Goal: Task Accomplishment & Management: Use online tool/utility

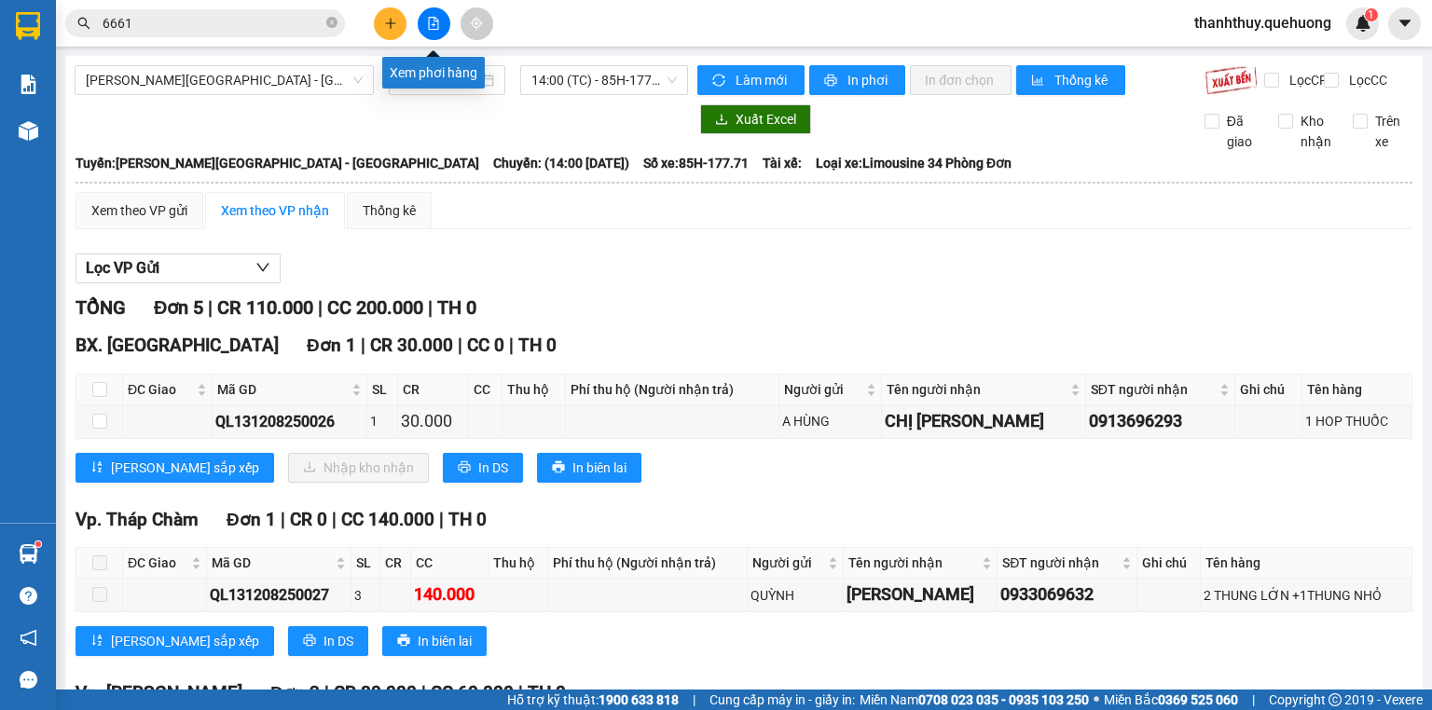
click at [428, 24] on icon "file-add" at bounding box center [433, 23] width 13 height 13
click at [424, 82] on input "[DATE]" at bounding box center [438, 80] width 76 height 21
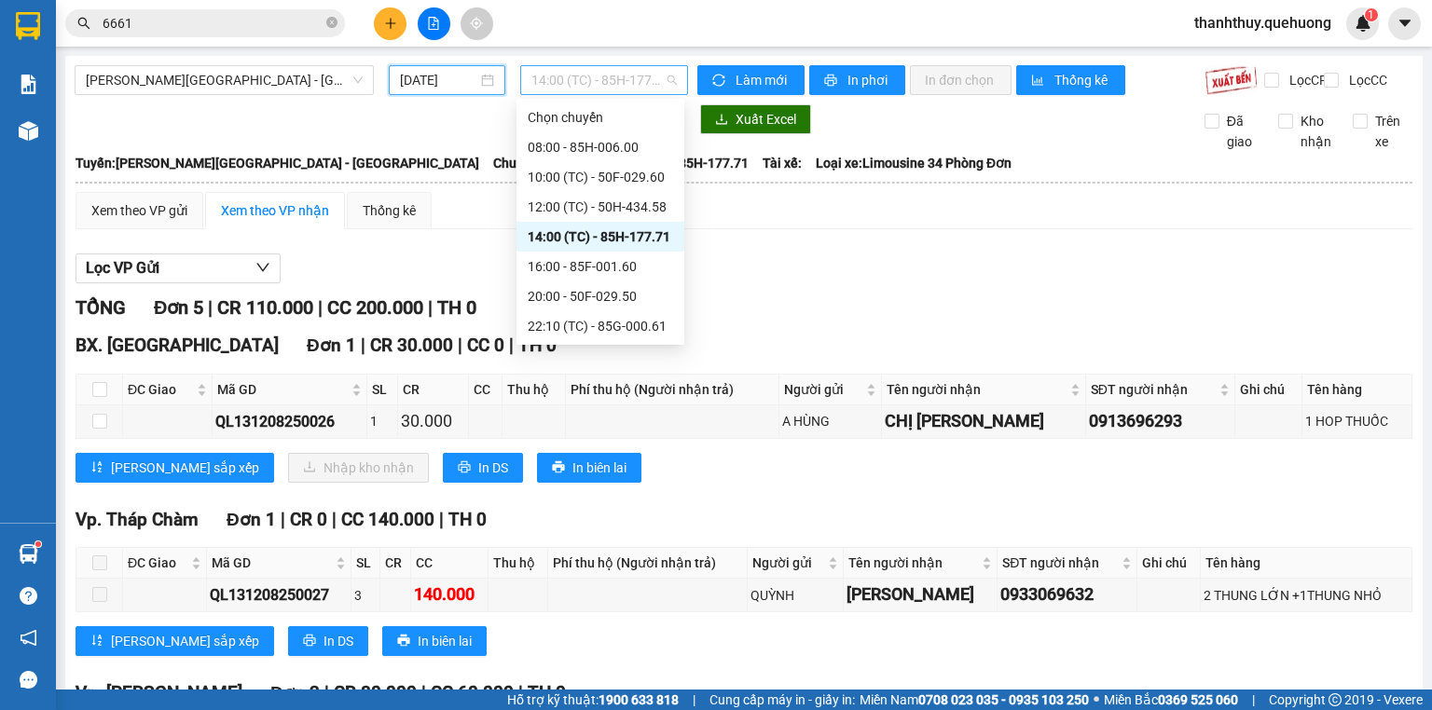
click at [624, 78] on span "14:00 (TC) - 85H-177.71" at bounding box center [604, 80] width 146 height 28
click at [628, 242] on div "14:00 (TC) - 85H-177.71" at bounding box center [600, 237] width 145 height 21
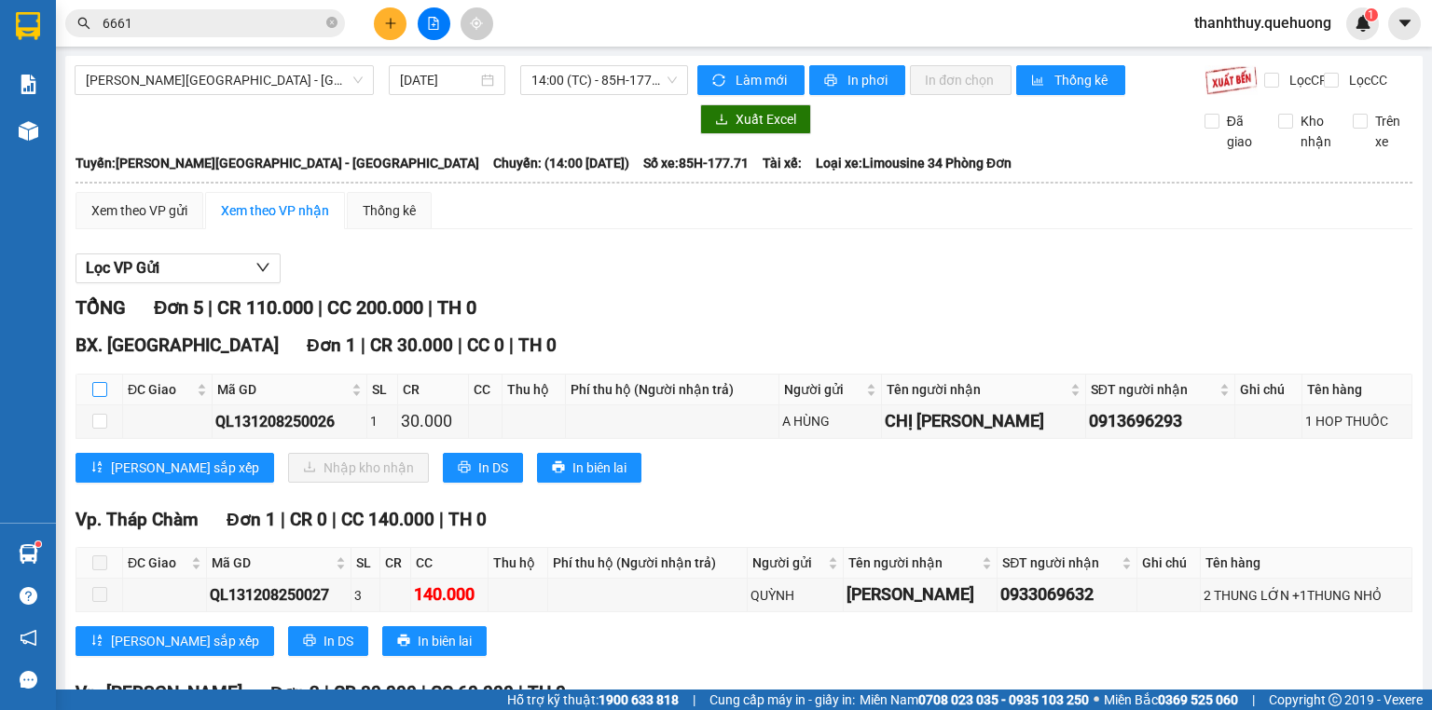
click at [95, 397] on input "checkbox" at bounding box center [99, 389] width 15 height 15
checkbox input "true"
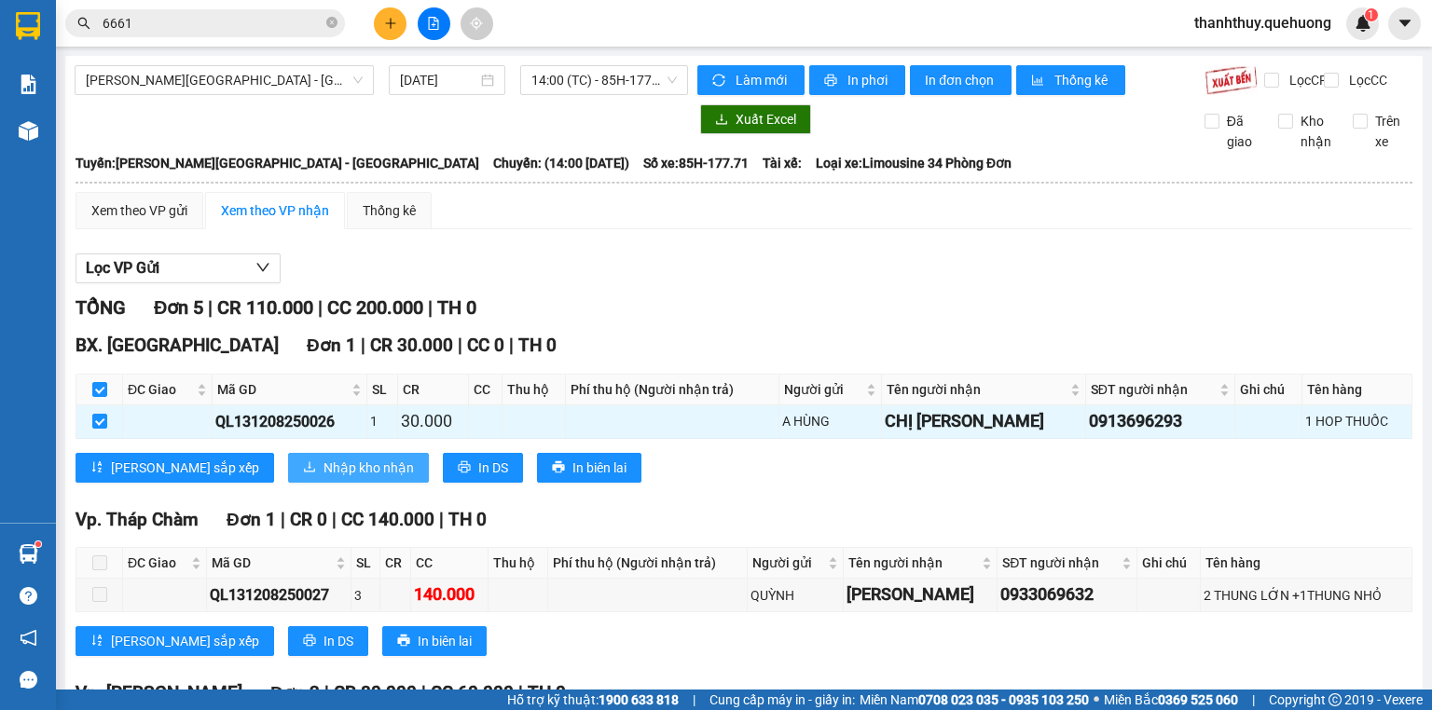
click at [323, 478] on span "Nhập kho nhận" at bounding box center [368, 468] width 90 height 21
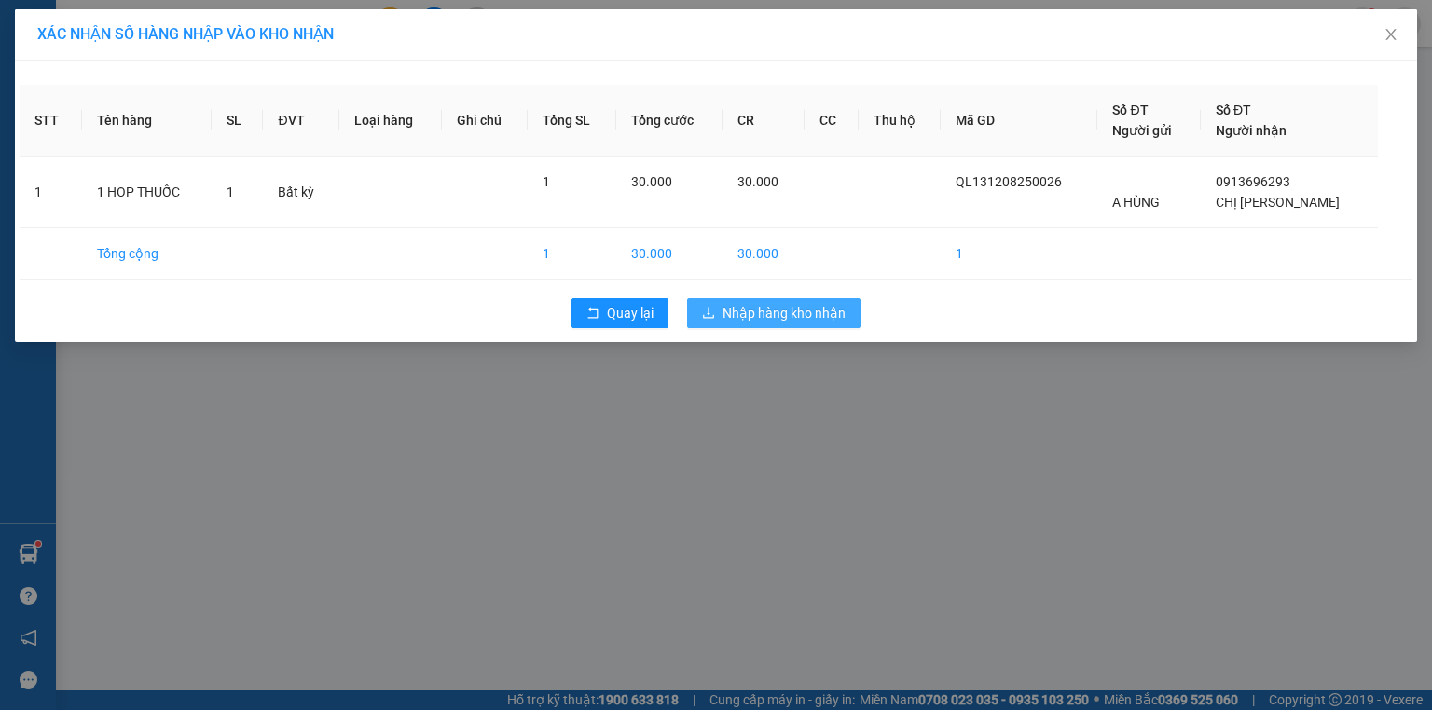
click at [799, 309] on span "Nhập hàng kho nhận" at bounding box center [783, 313] width 123 height 21
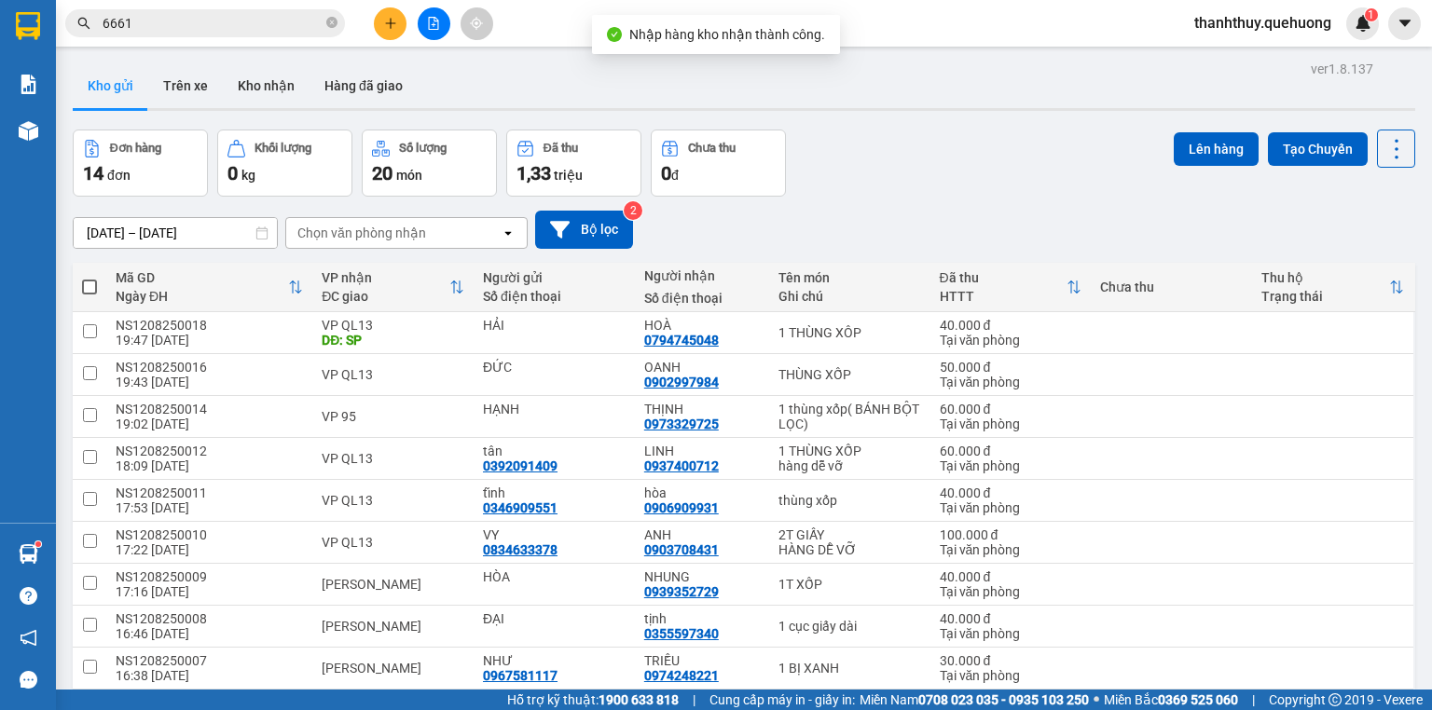
click at [432, 22] on icon "file-add" at bounding box center [433, 23] width 13 height 13
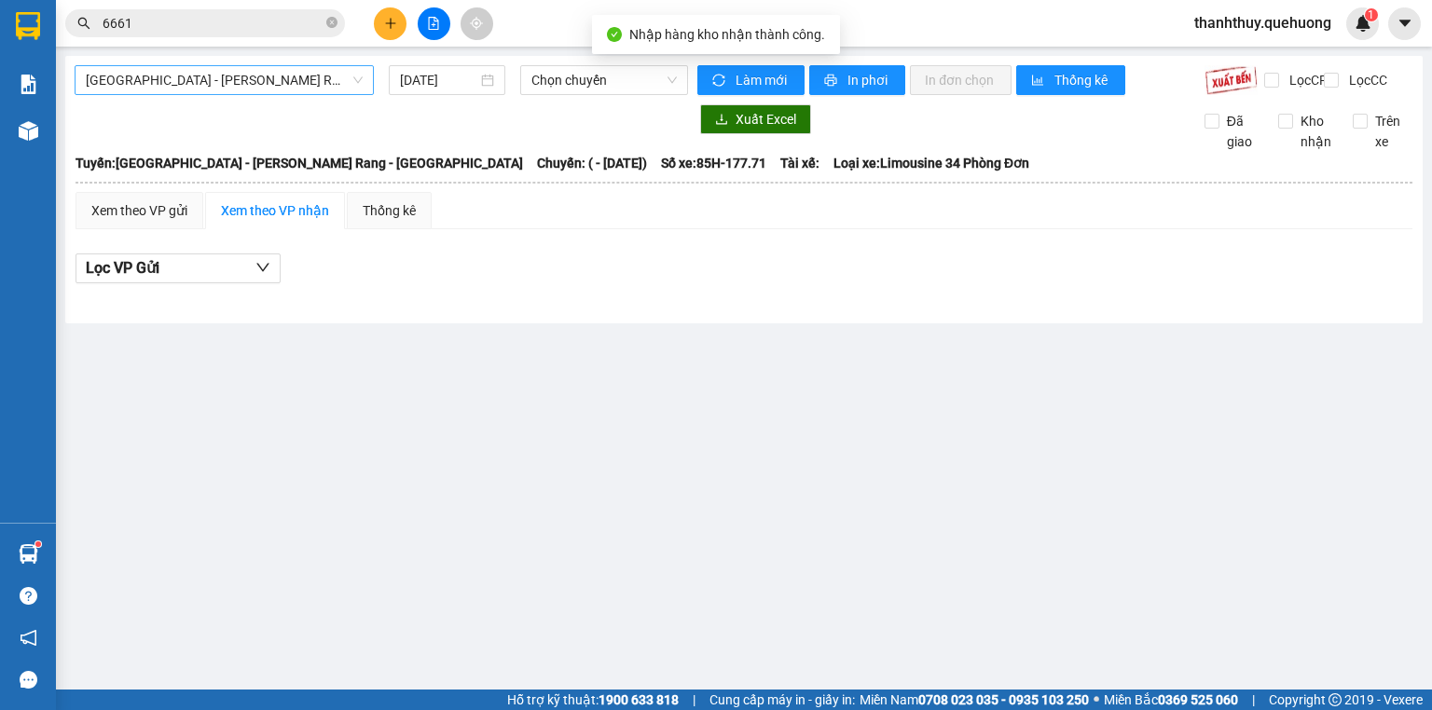
click at [231, 91] on span "[GEOGRAPHIC_DATA] - [PERSON_NAME] Rang - [GEOGRAPHIC_DATA]" at bounding box center [224, 80] width 277 height 28
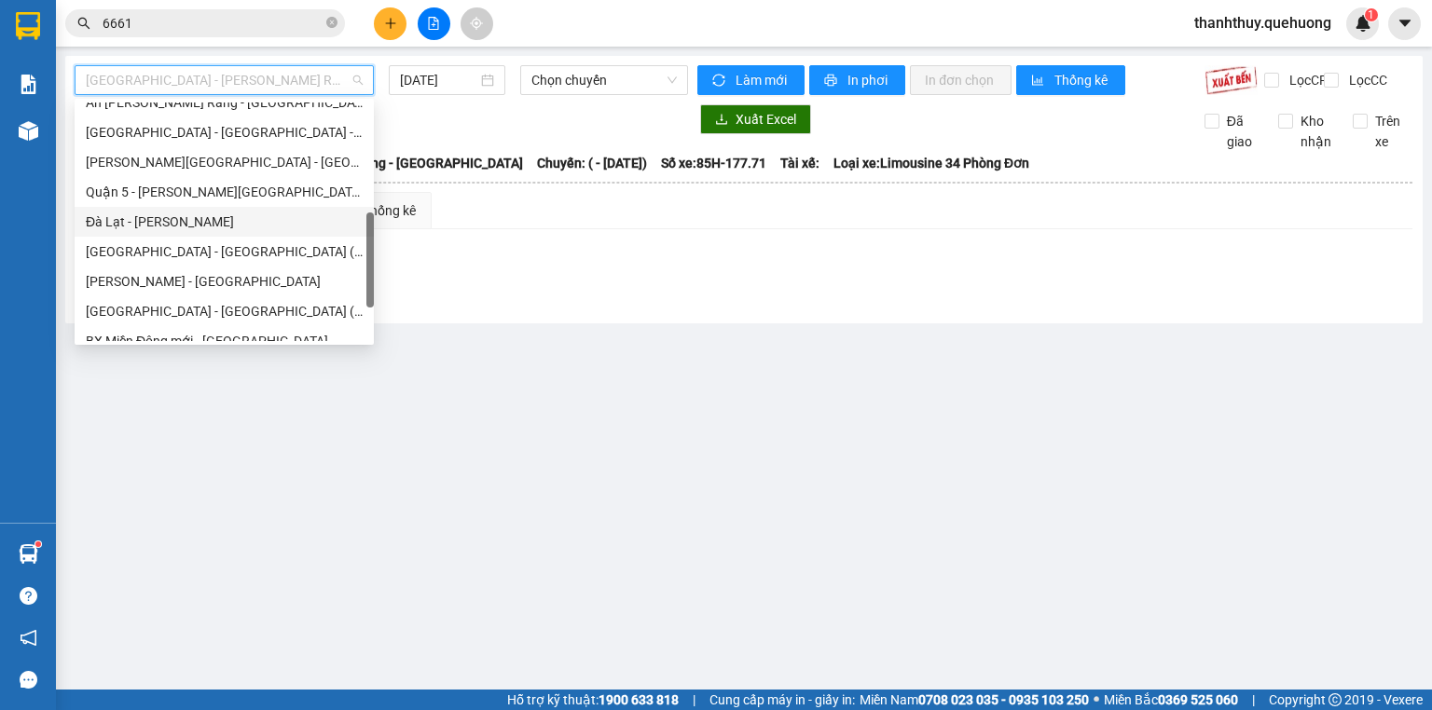
scroll to position [507, 0]
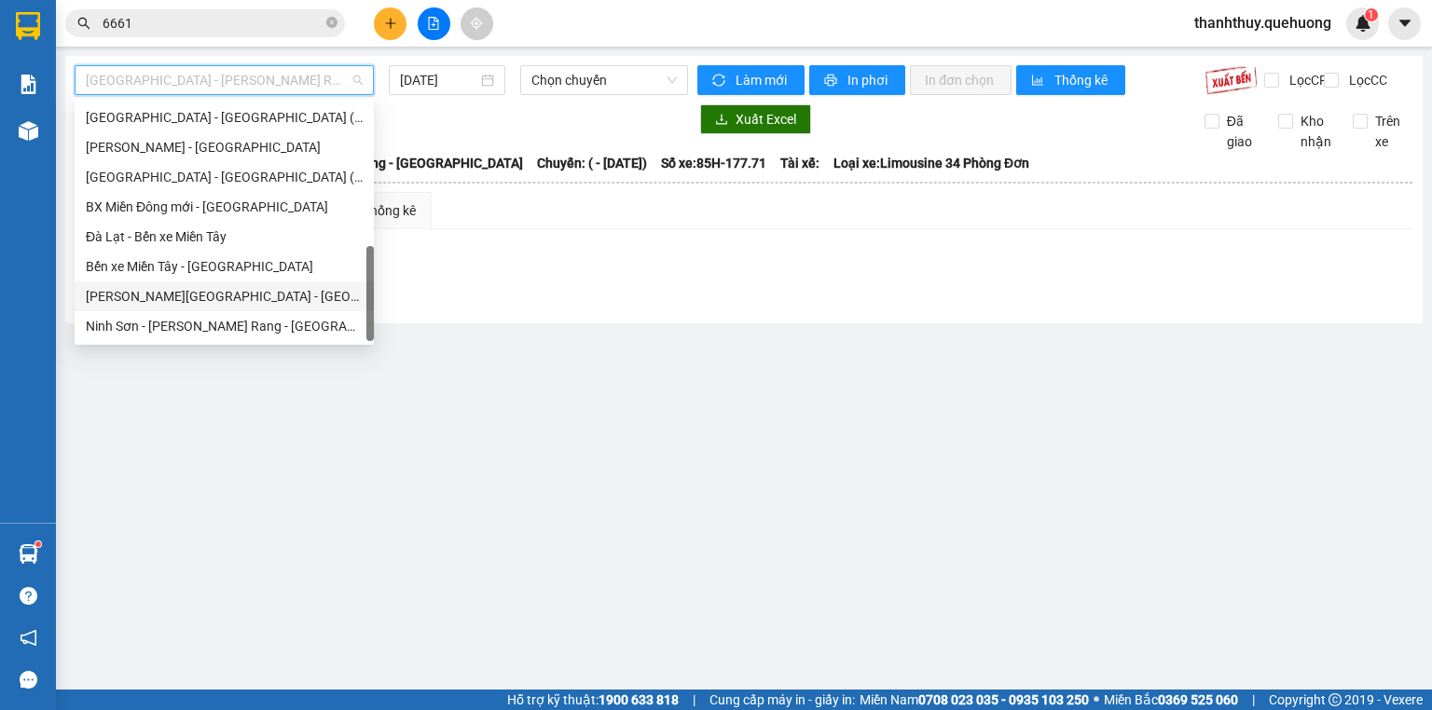
click at [207, 295] on div "[PERSON_NAME][GEOGRAPHIC_DATA] - [GEOGRAPHIC_DATA]" at bounding box center [224, 296] width 277 height 21
type input "[DATE]"
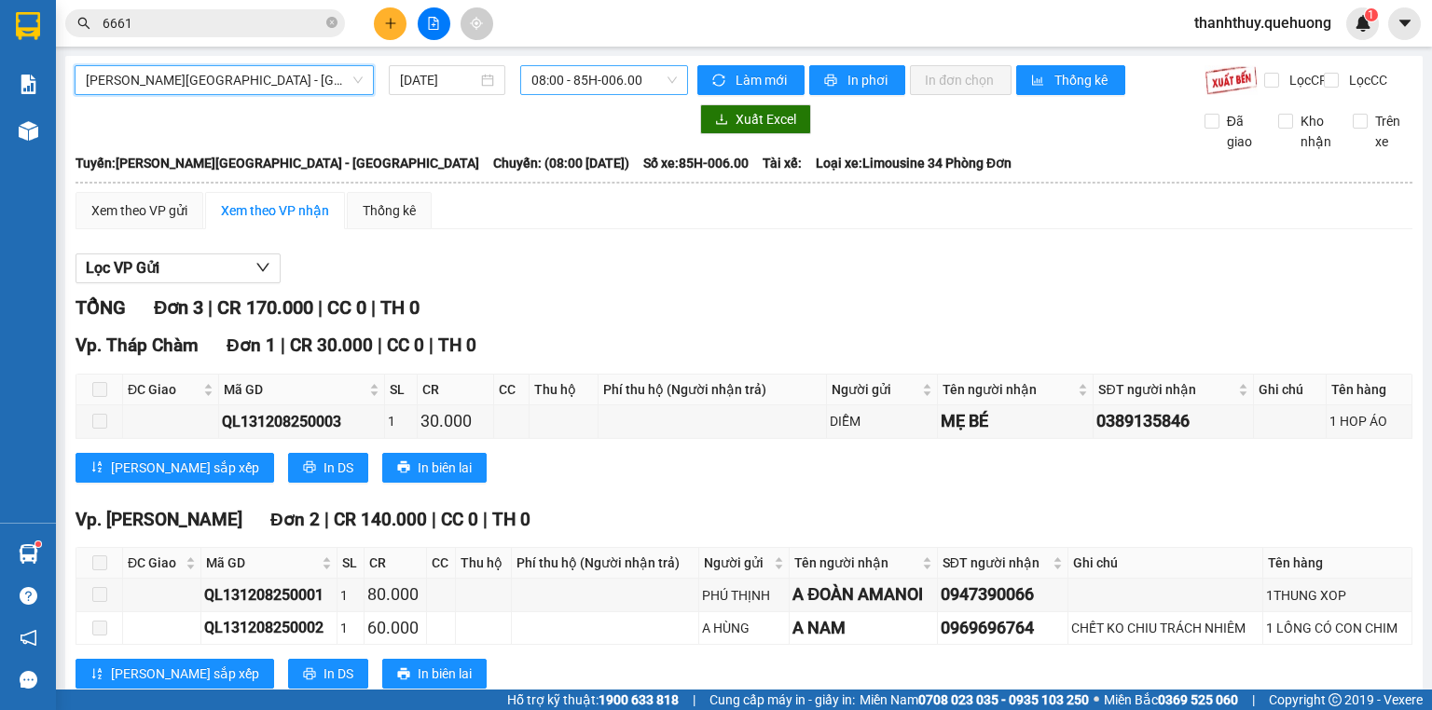
click at [576, 69] on span "08:00 - 85H-006.00" at bounding box center [604, 80] width 146 height 28
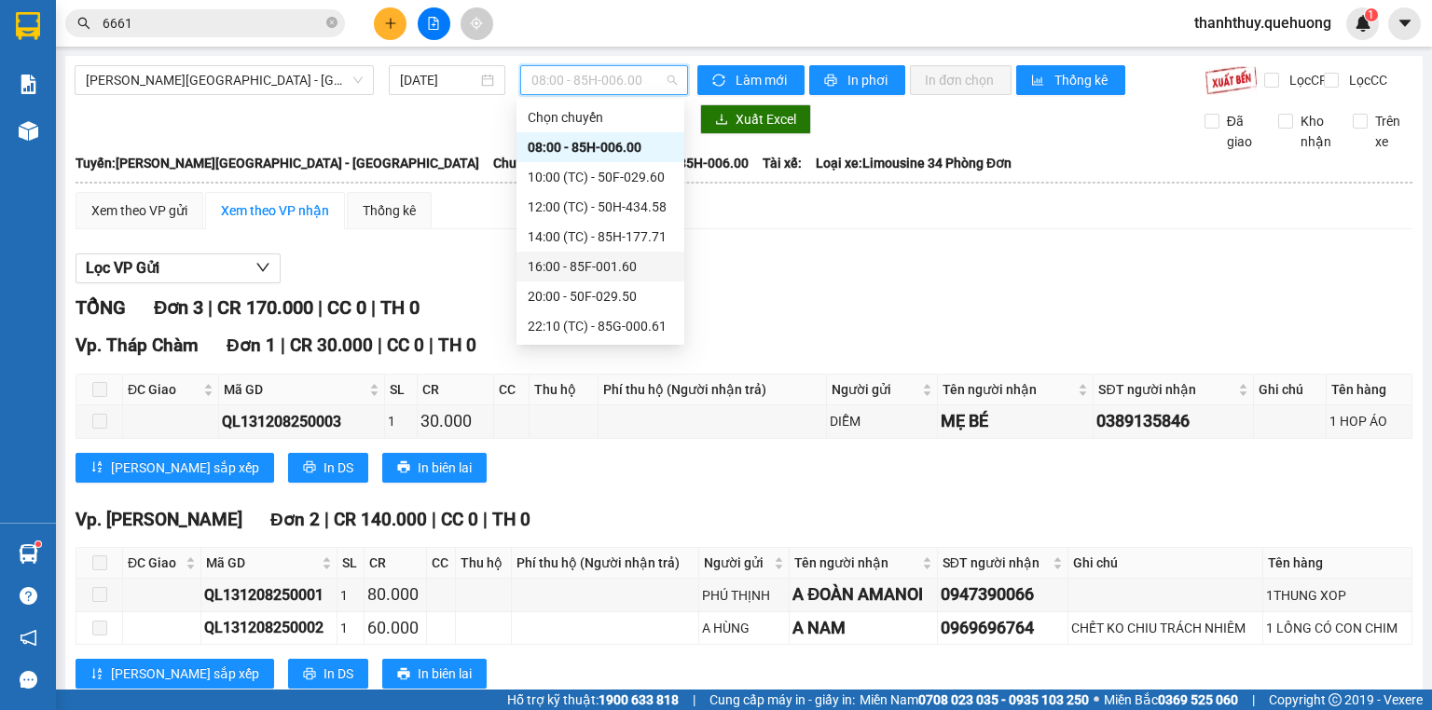
click at [576, 268] on div "16:00 - 85F-001.60" at bounding box center [600, 266] width 145 height 21
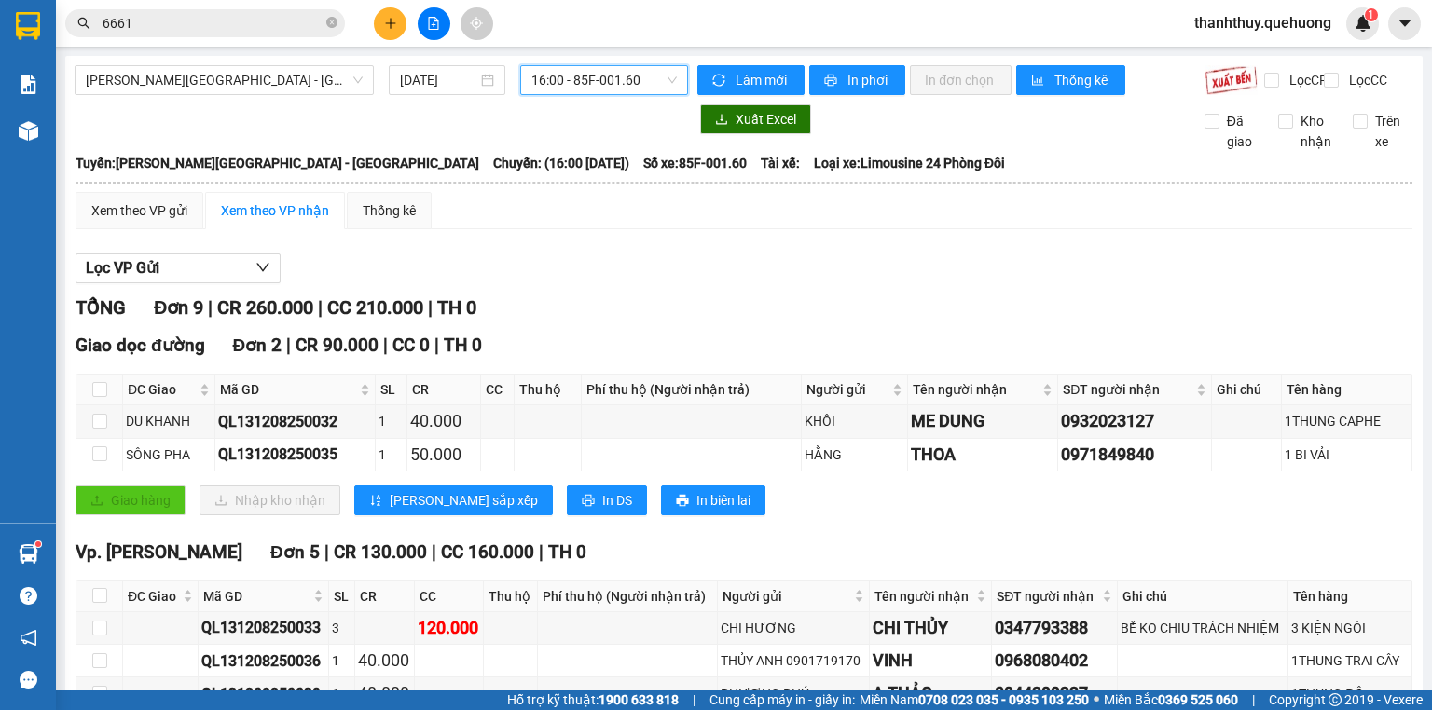
click at [415, 95] on div "[PERSON_NAME][GEOGRAPHIC_DATA] - [GEOGRAPHIC_DATA] [DATE] 16:00 16:00 - 85F-001…" at bounding box center [381, 80] width 613 height 30
click at [570, 86] on span "16:00 - 85F-001.60" at bounding box center [604, 80] width 146 height 28
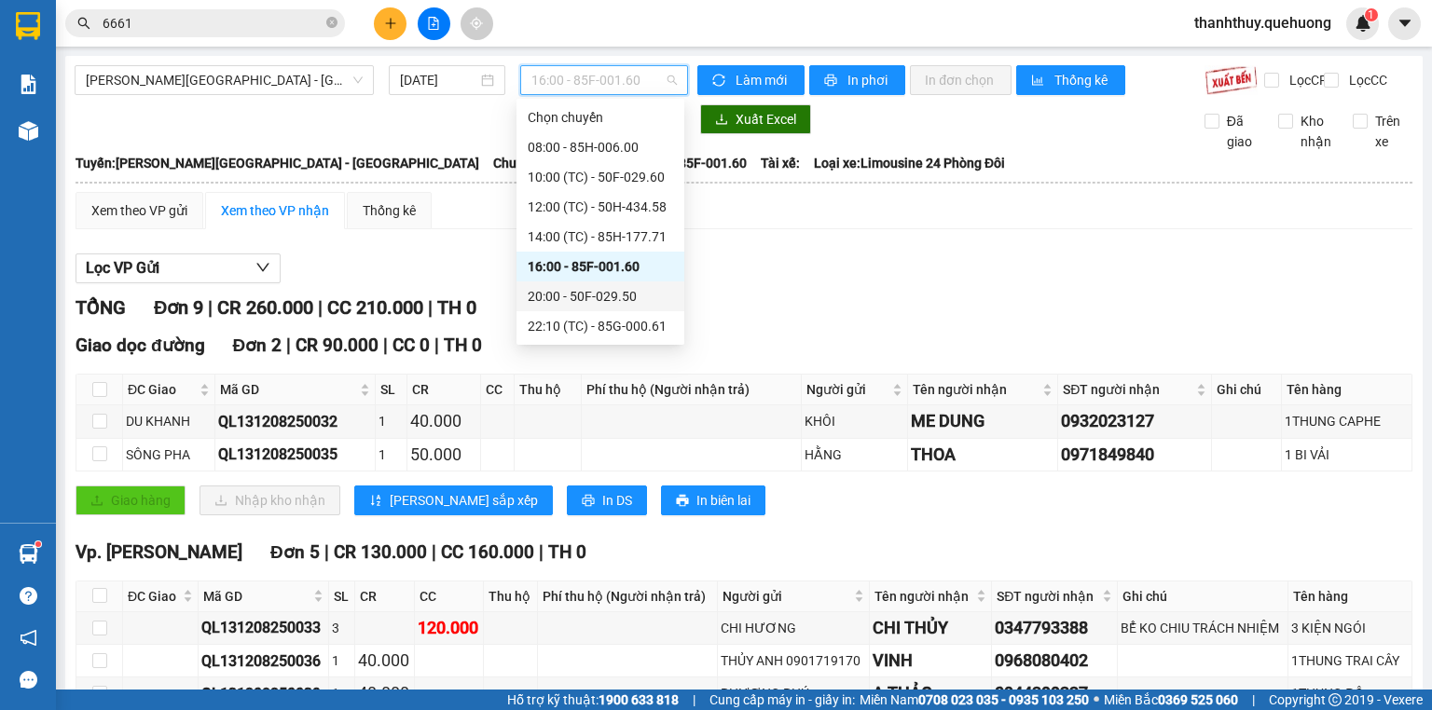
click at [576, 299] on div "20:00 - 50F-029.50" at bounding box center [600, 296] width 145 height 21
